Goal: Check status: Check status

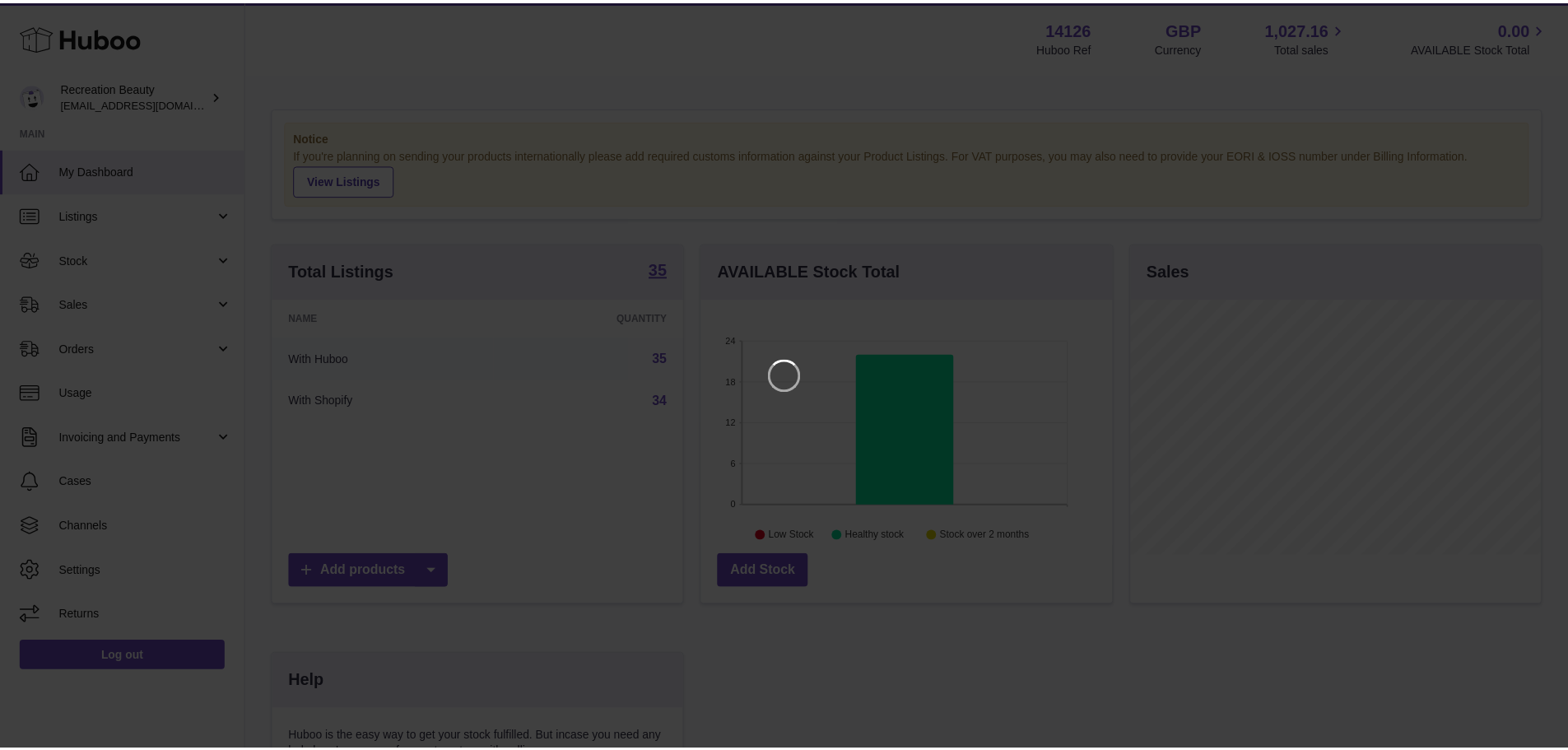
scroll to position [257, 415]
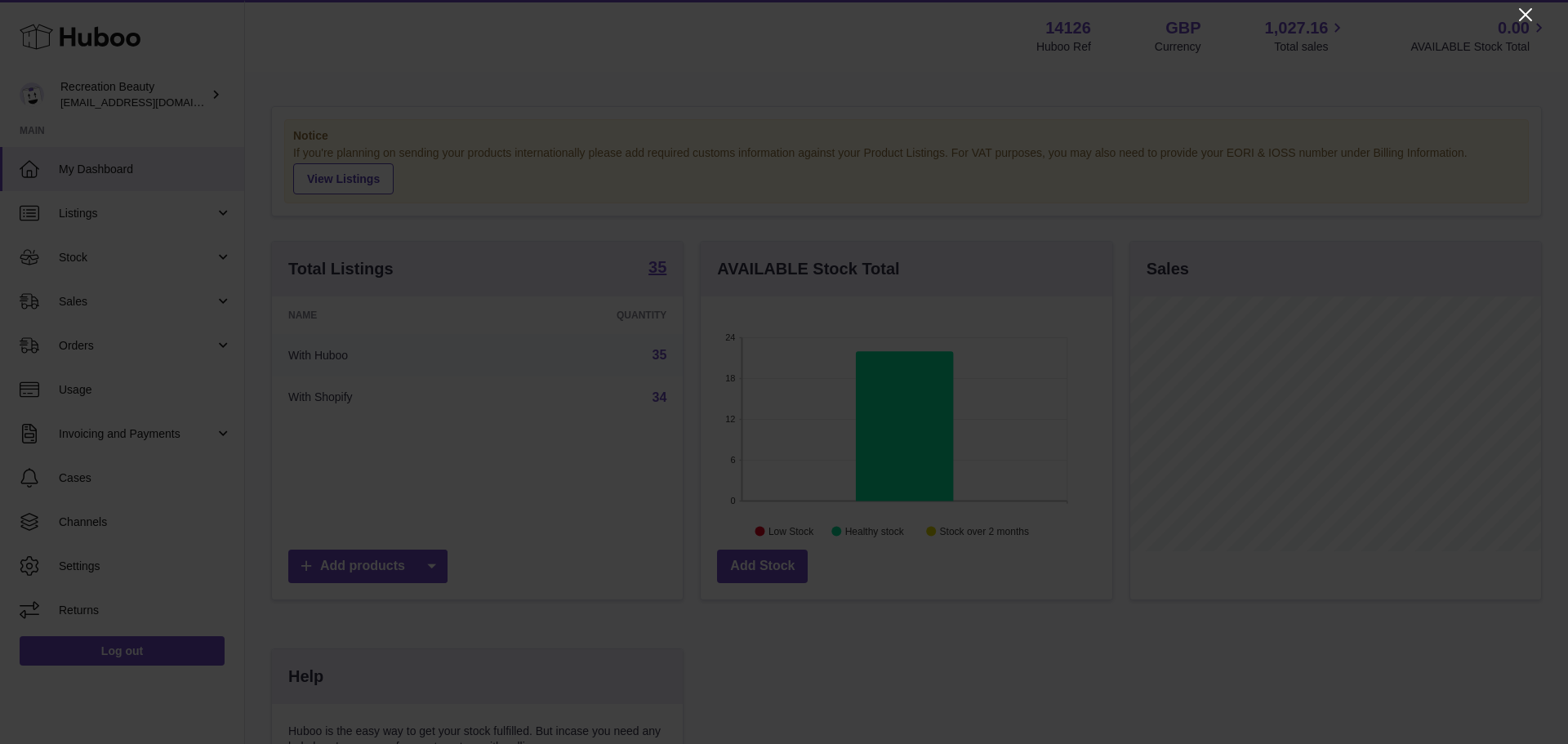
click at [1516, 16] on icon "Close" at bounding box center [1525, 14] width 19 height 19
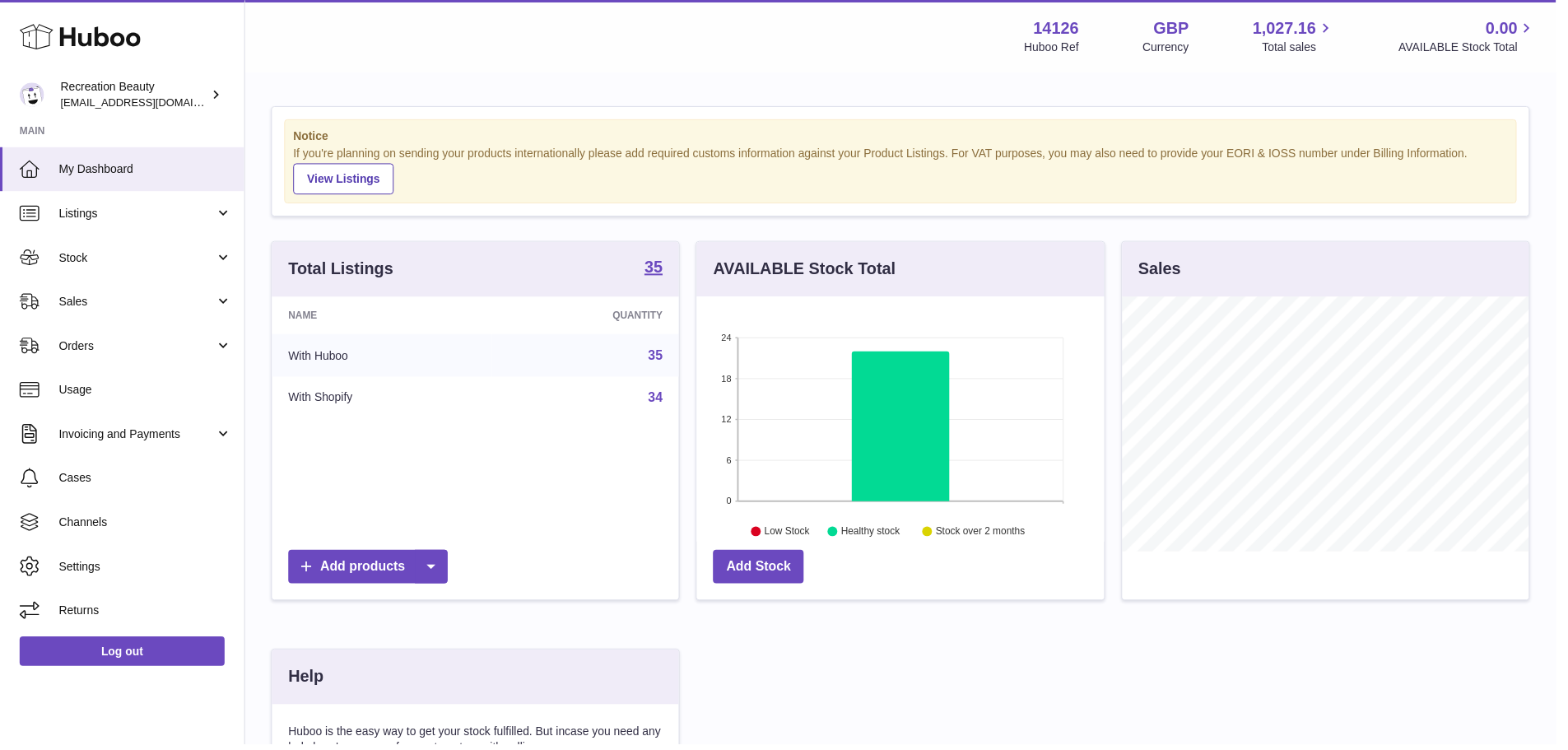
scroll to position [823302, 822653]
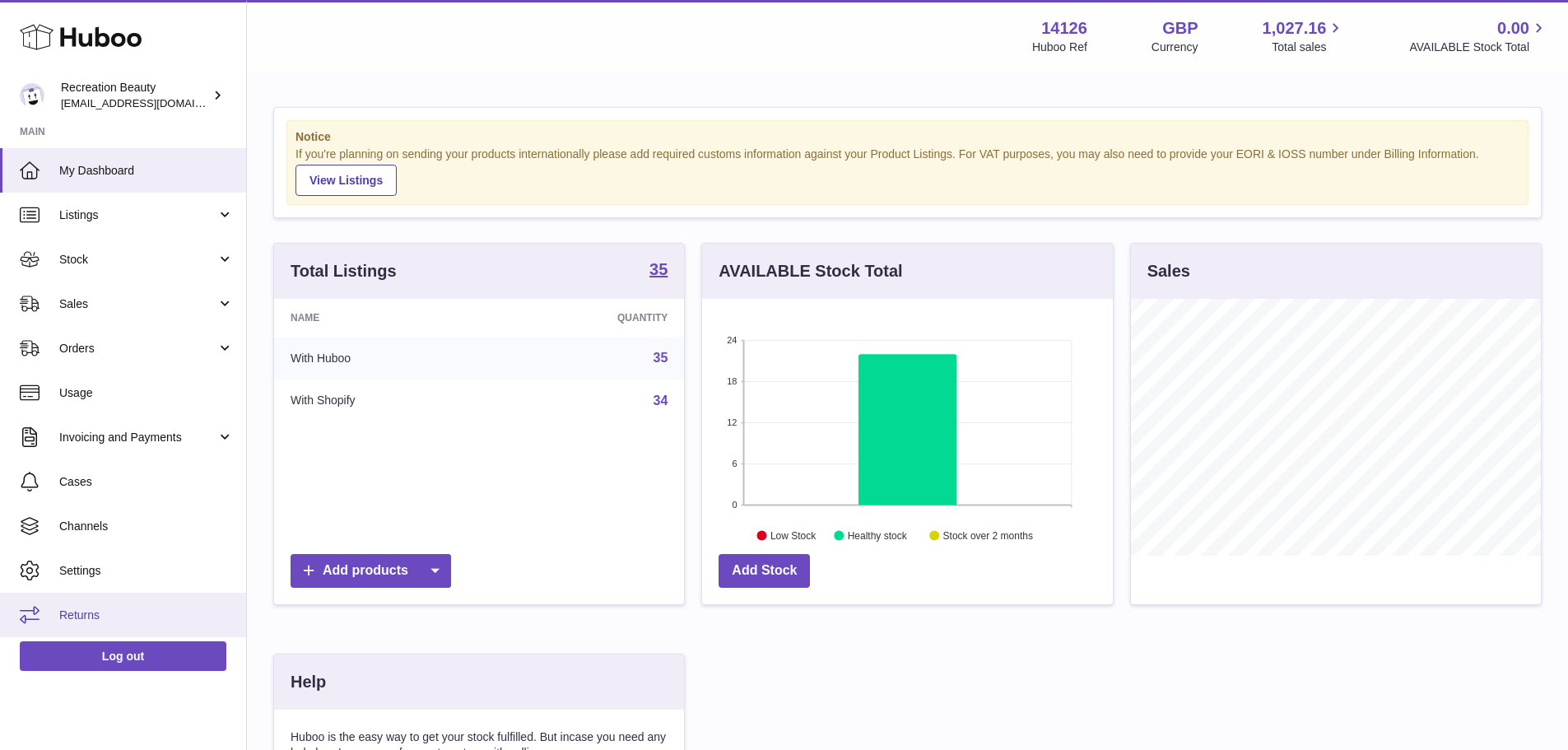
click at [135, 616] on span "Returns" at bounding box center [146, 615] width 174 height 16
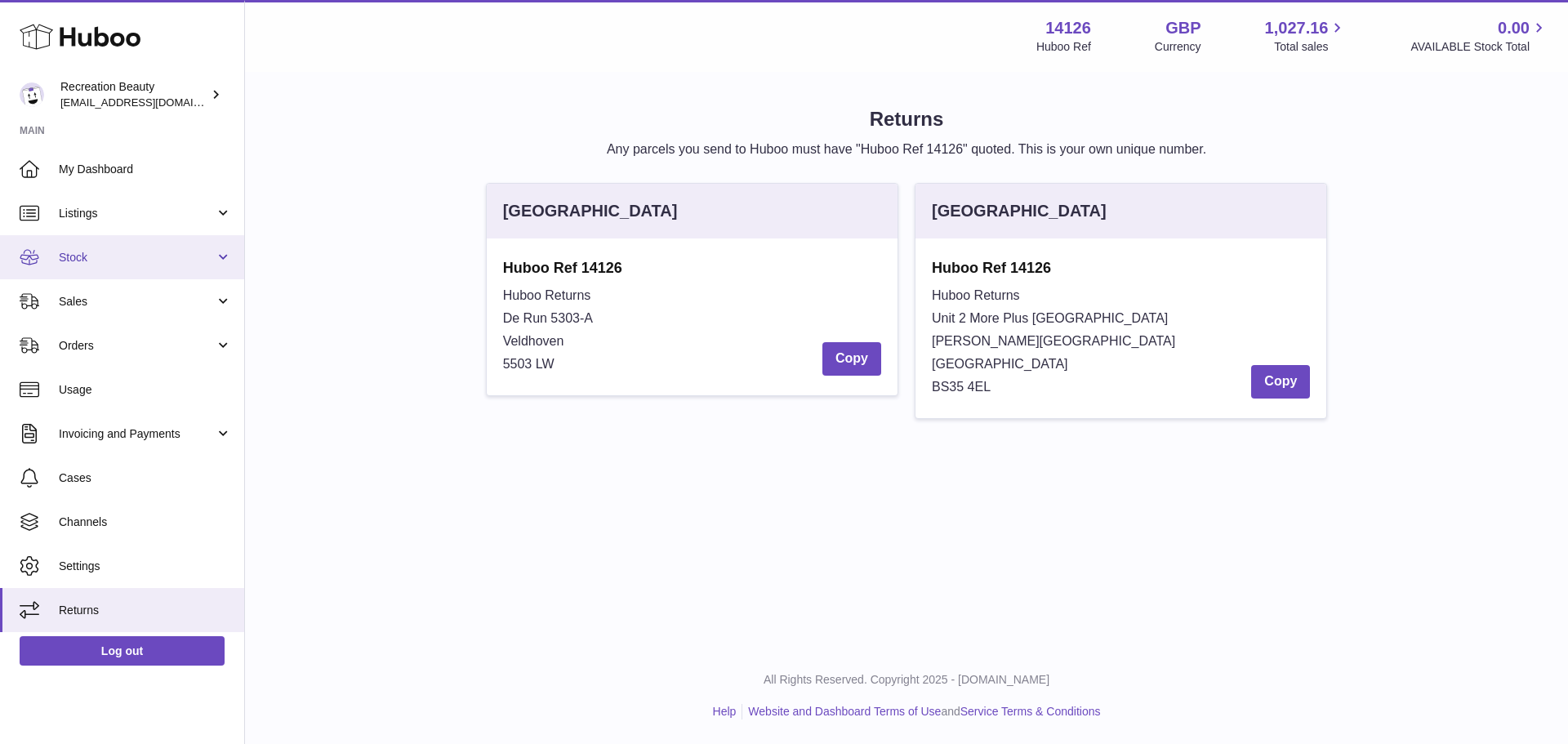
click at [113, 262] on span "Stock" at bounding box center [137, 257] width 156 height 16
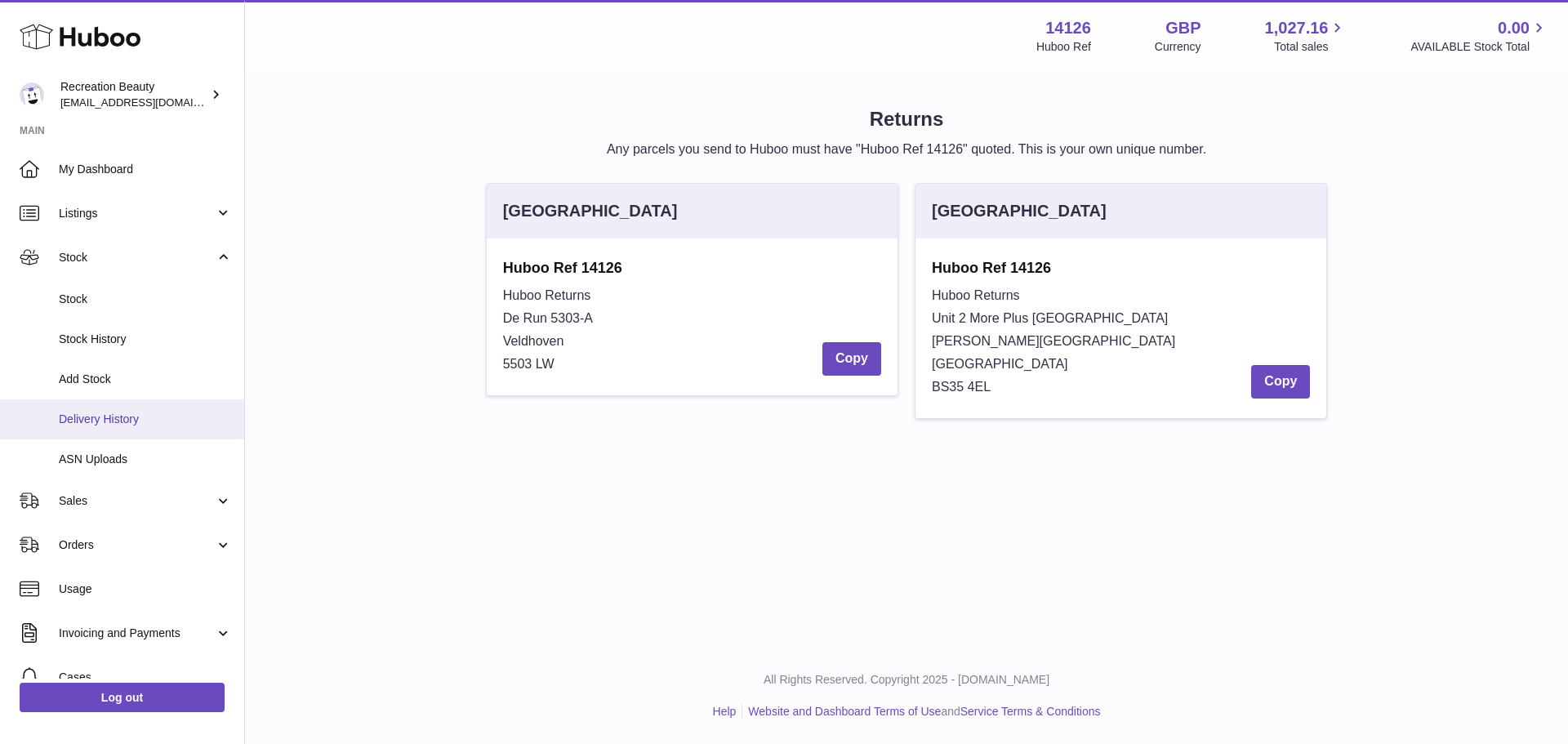
click at [148, 421] on span "Delivery History" at bounding box center [145, 420] width 173 height 16
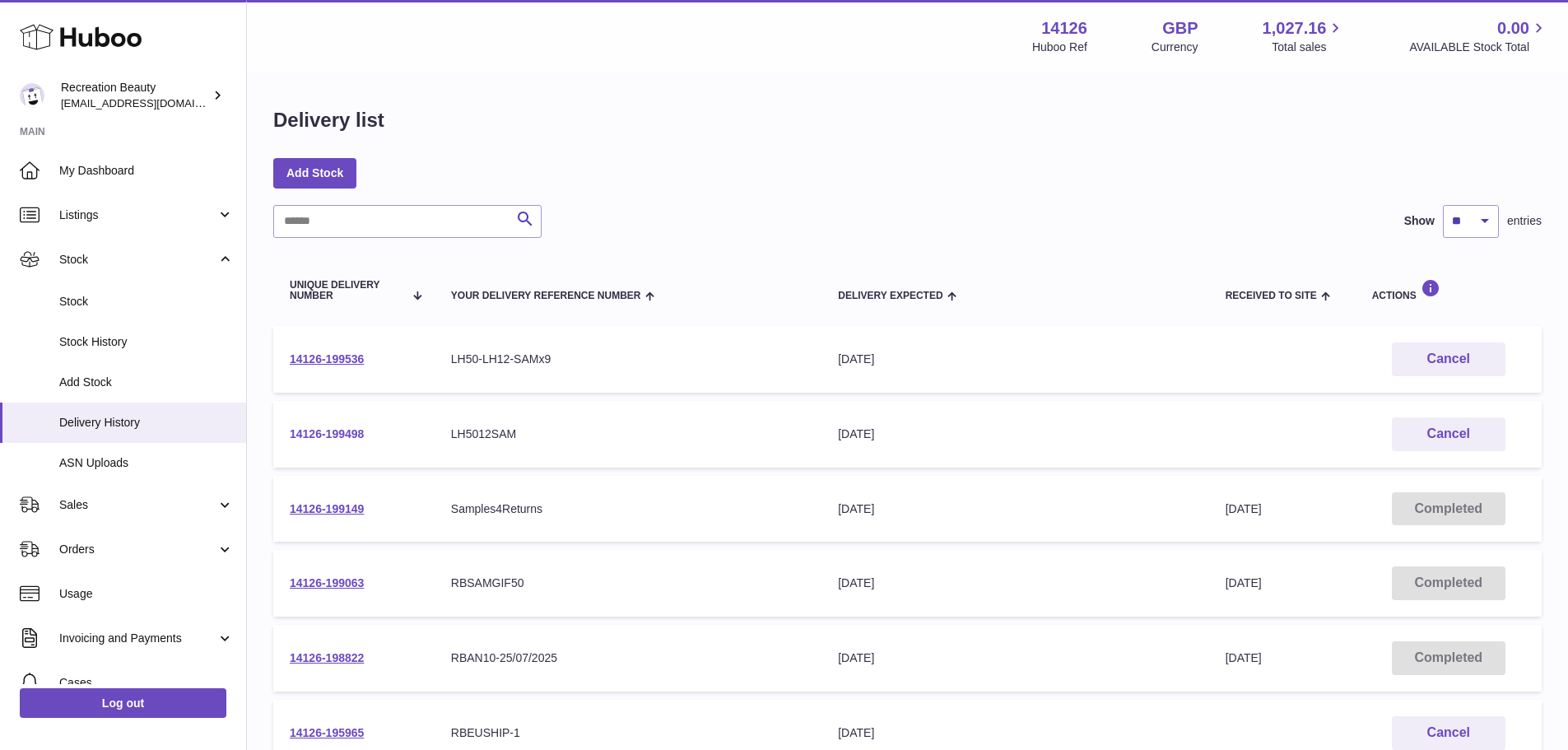
click at [318, 433] on link "14126-199498" at bounding box center [327, 434] width 74 height 13
click at [342, 356] on link "14126-199536" at bounding box center [327, 359] width 74 height 13
